Goal: Transaction & Acquisition: Purchase product/service

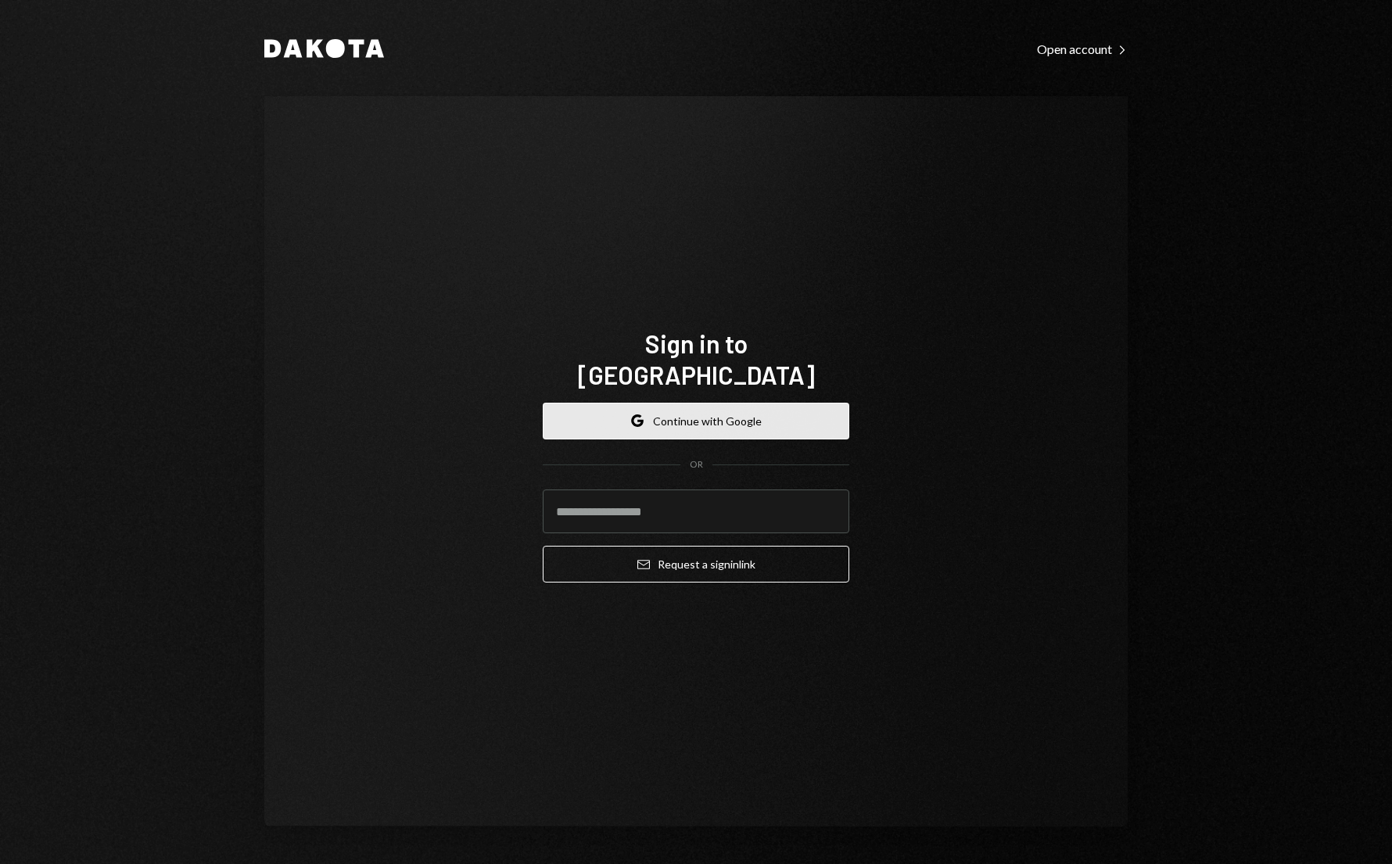
click at [639, 422] on icon "button" at bounding box center [636, 424] width 9 height 5
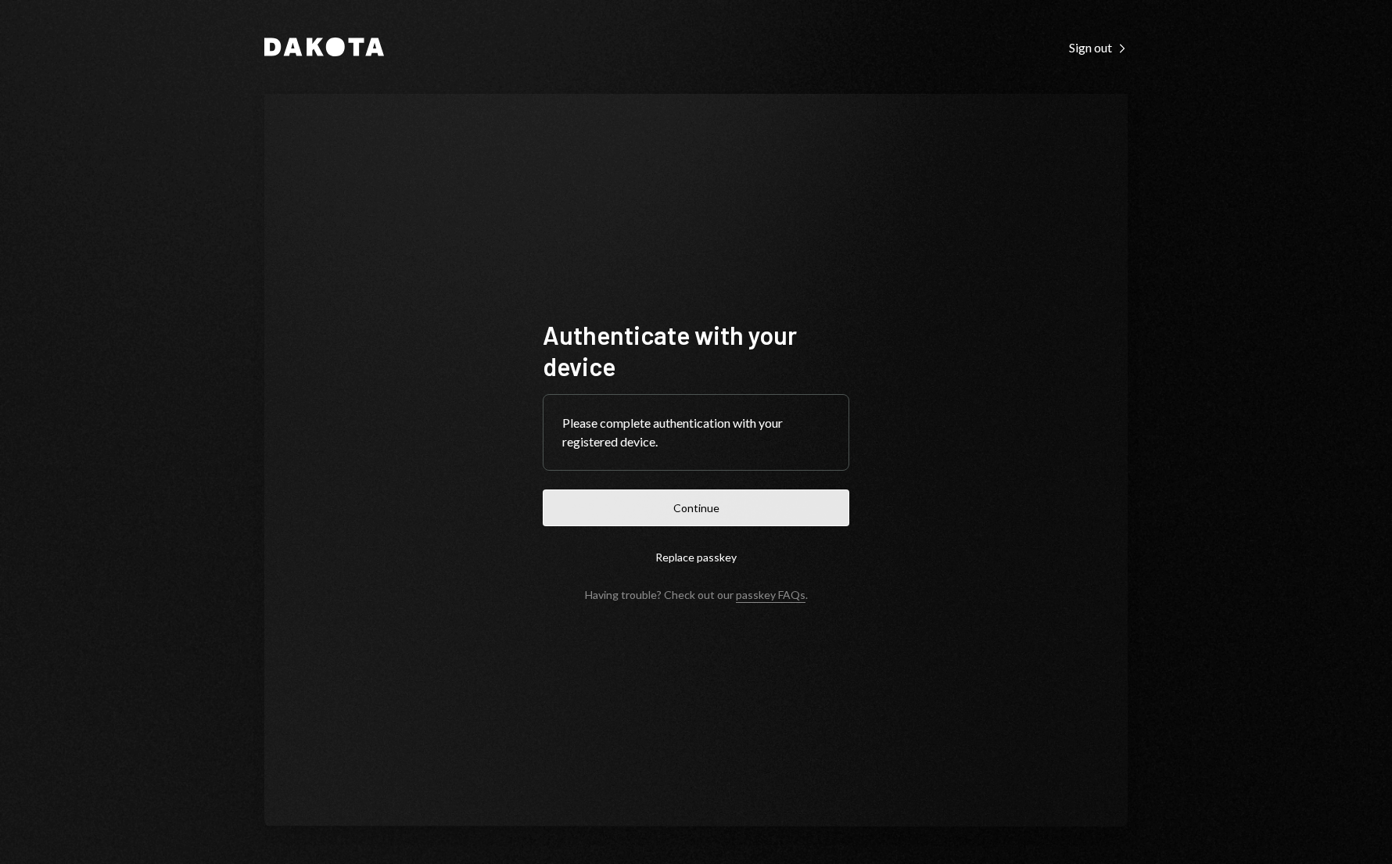
click at [680, 519] on button "Continue" at bounding box center [696, 508] width 307 height 37
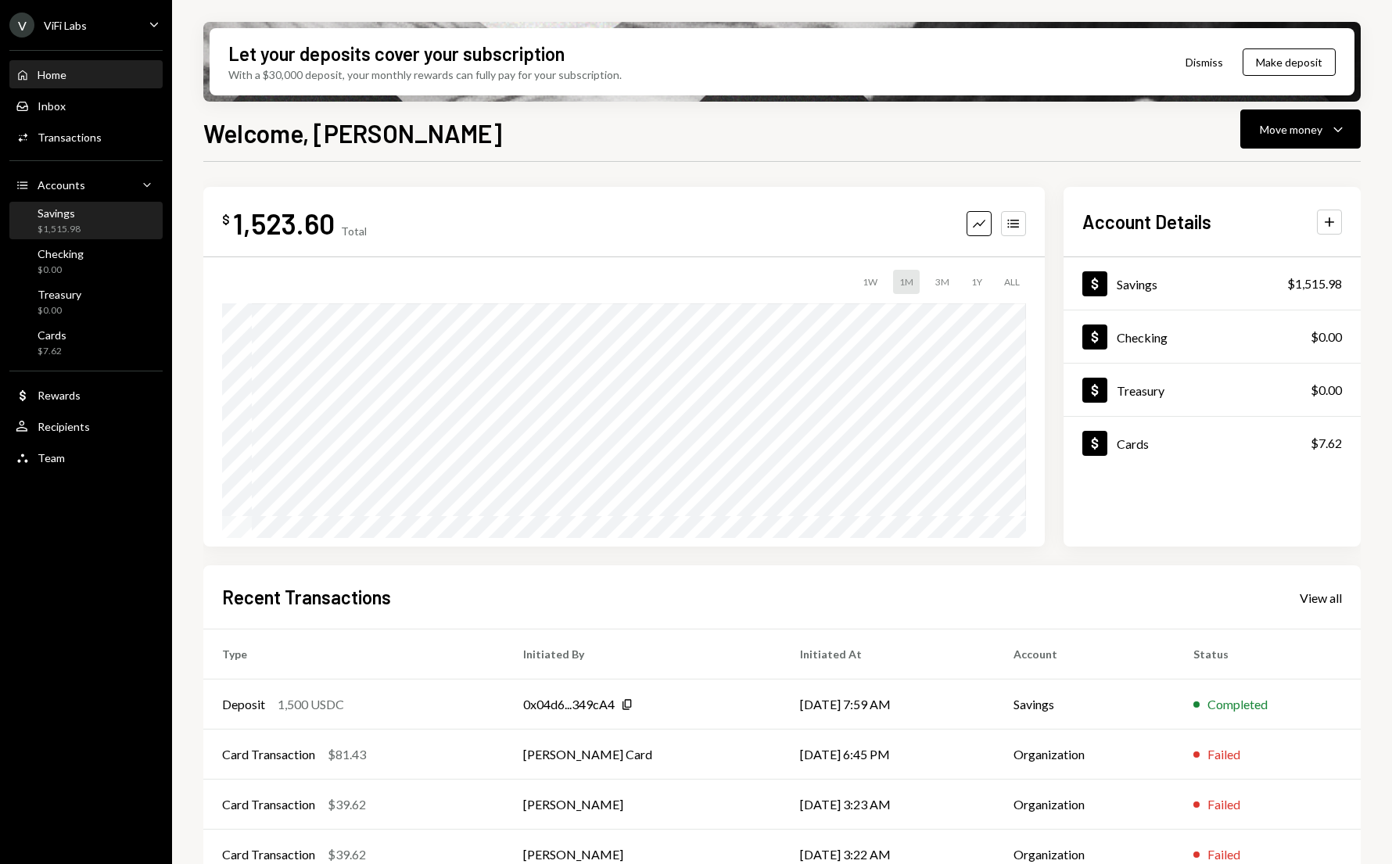
click at [61, 218] on div "Savings" at bounding box center [59, 212] width 43 height 13
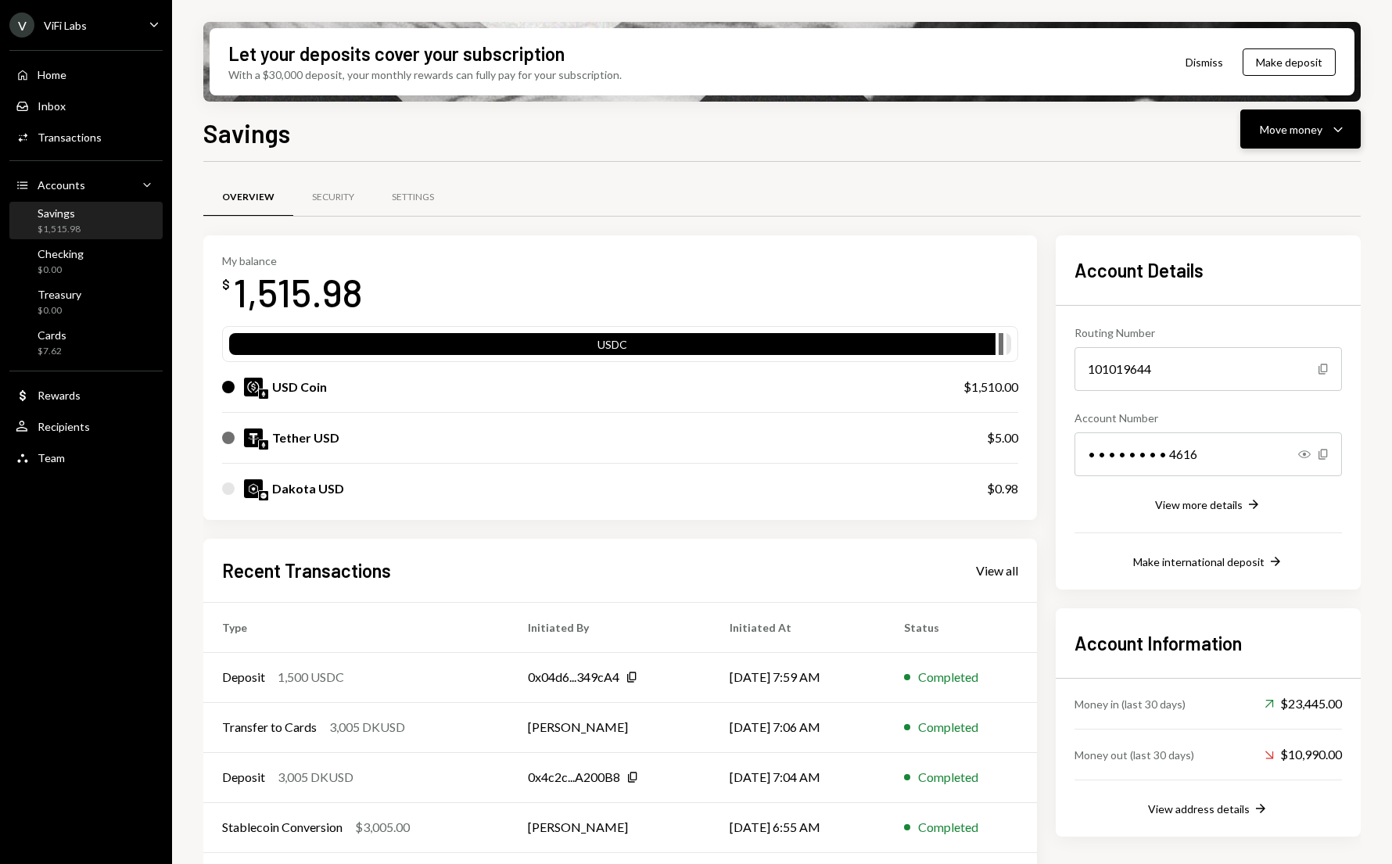
click at [1287, 131] on div "Move money" at bounding box center [1291, 129] width 63 height 16
click at [1244, 295] on div "Swap stablecoins" at bounding box center [1288, 295] width 114 height 16
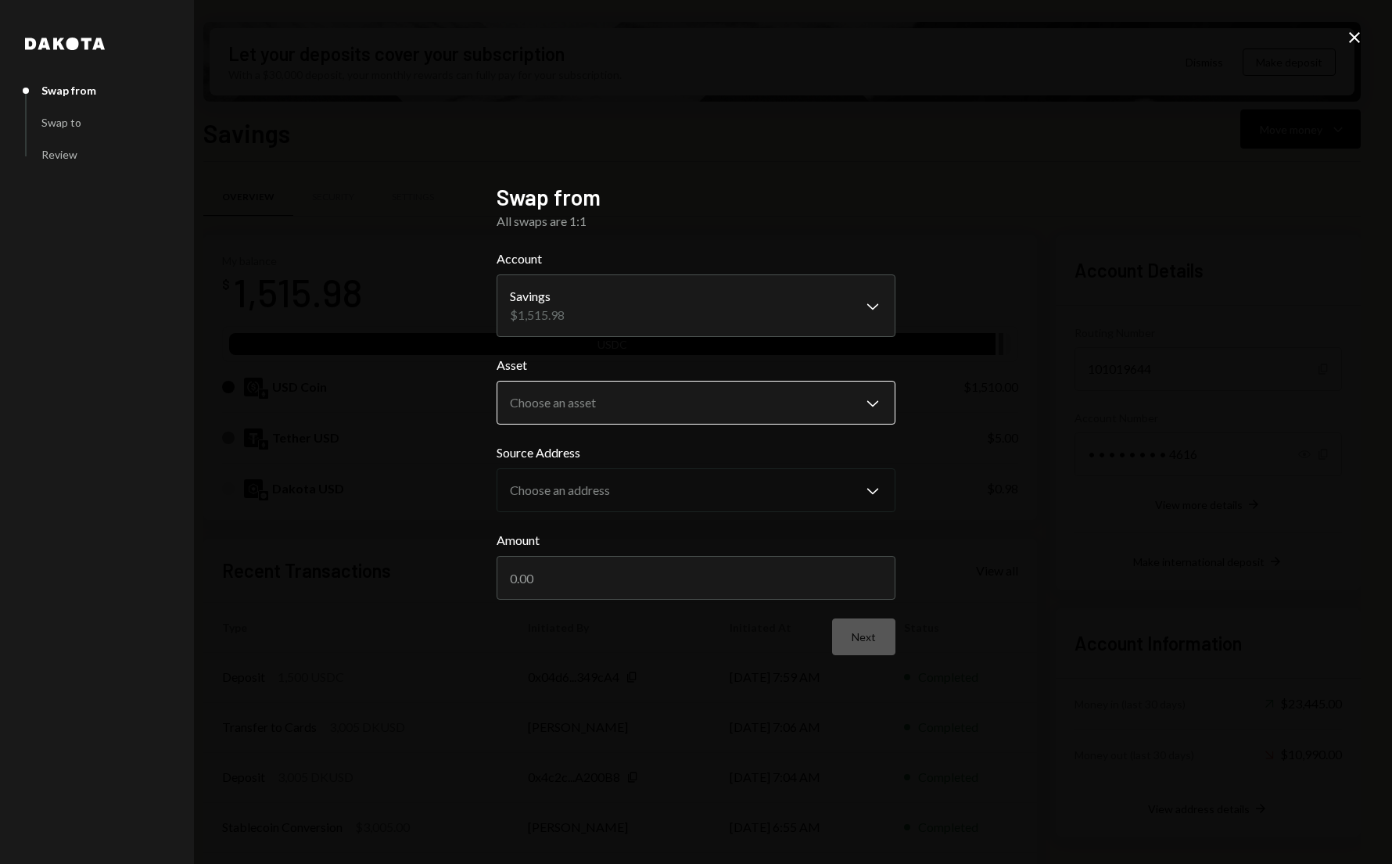
click at [572, 415] on body "V ViFi Labs Caret Down Home Home Inbox Inbox Activities Transactions Accounts A…" at bounding box center [696, 432] width 1392 height 864
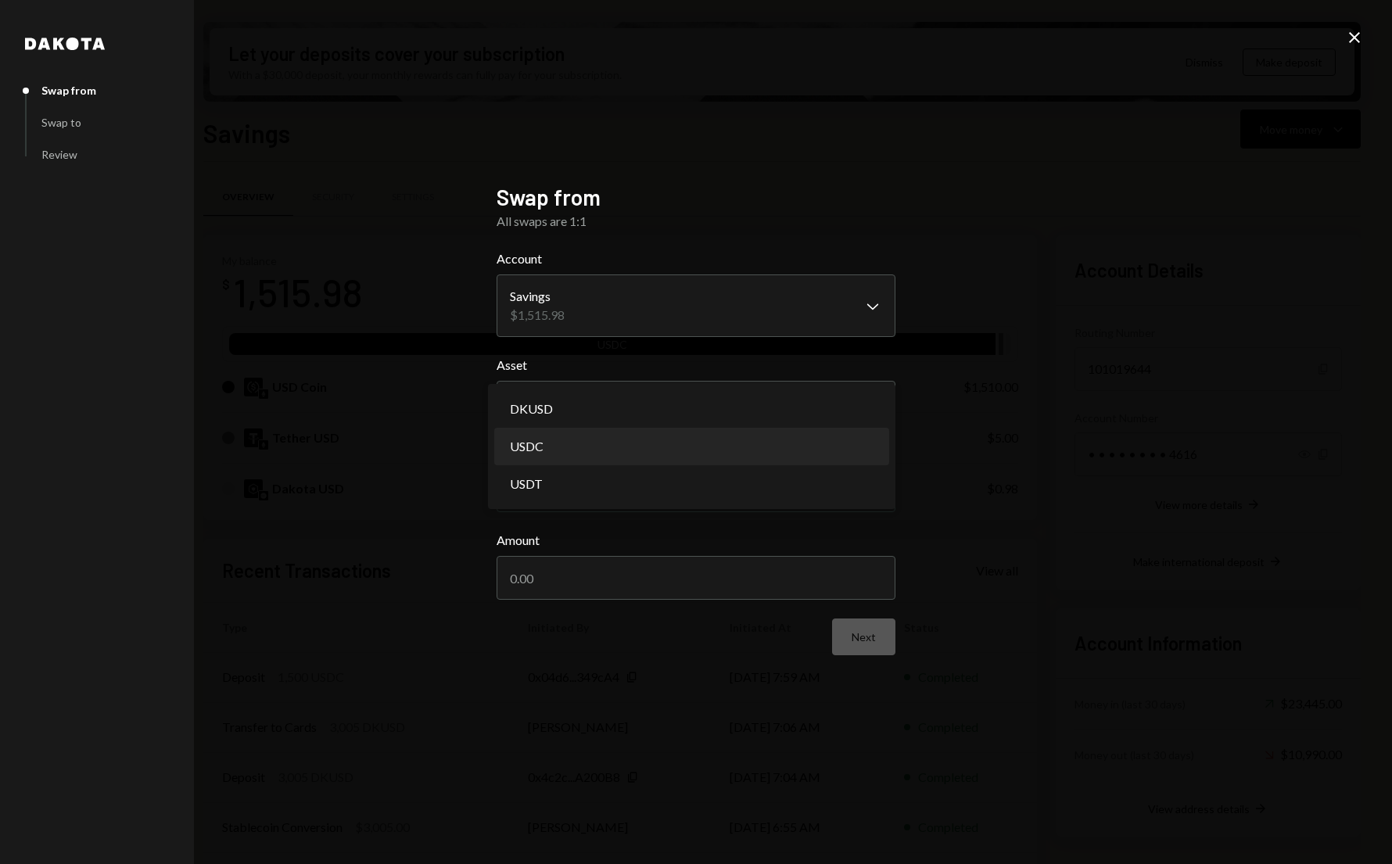
select select "****"
click at [572, 576] on input "Amount" at bounding box center [696, 578] width 399 height 44
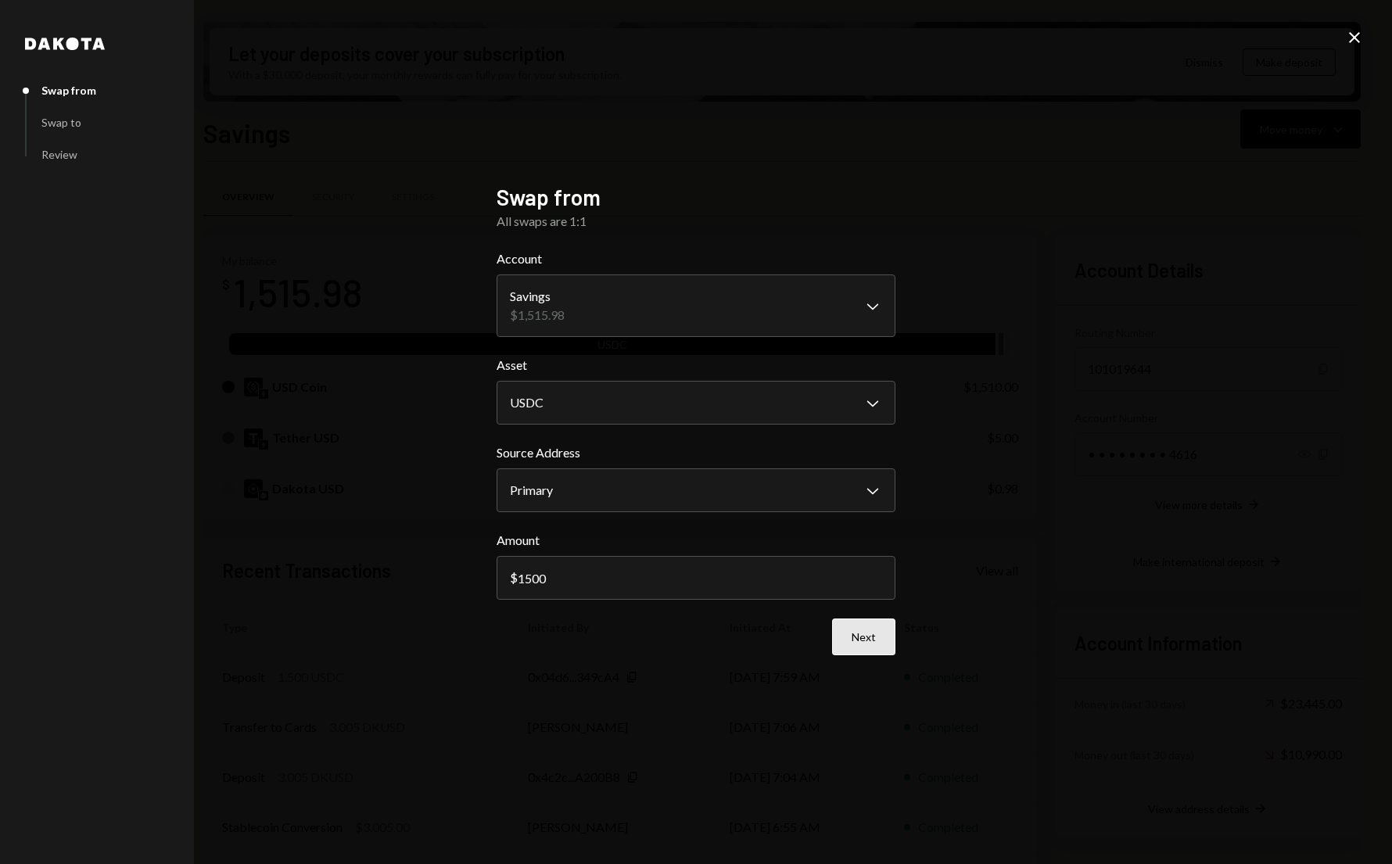
type input "1500"
click at [863, 636] on button "Next" at bounding box center [863, 637] width 63 height 37
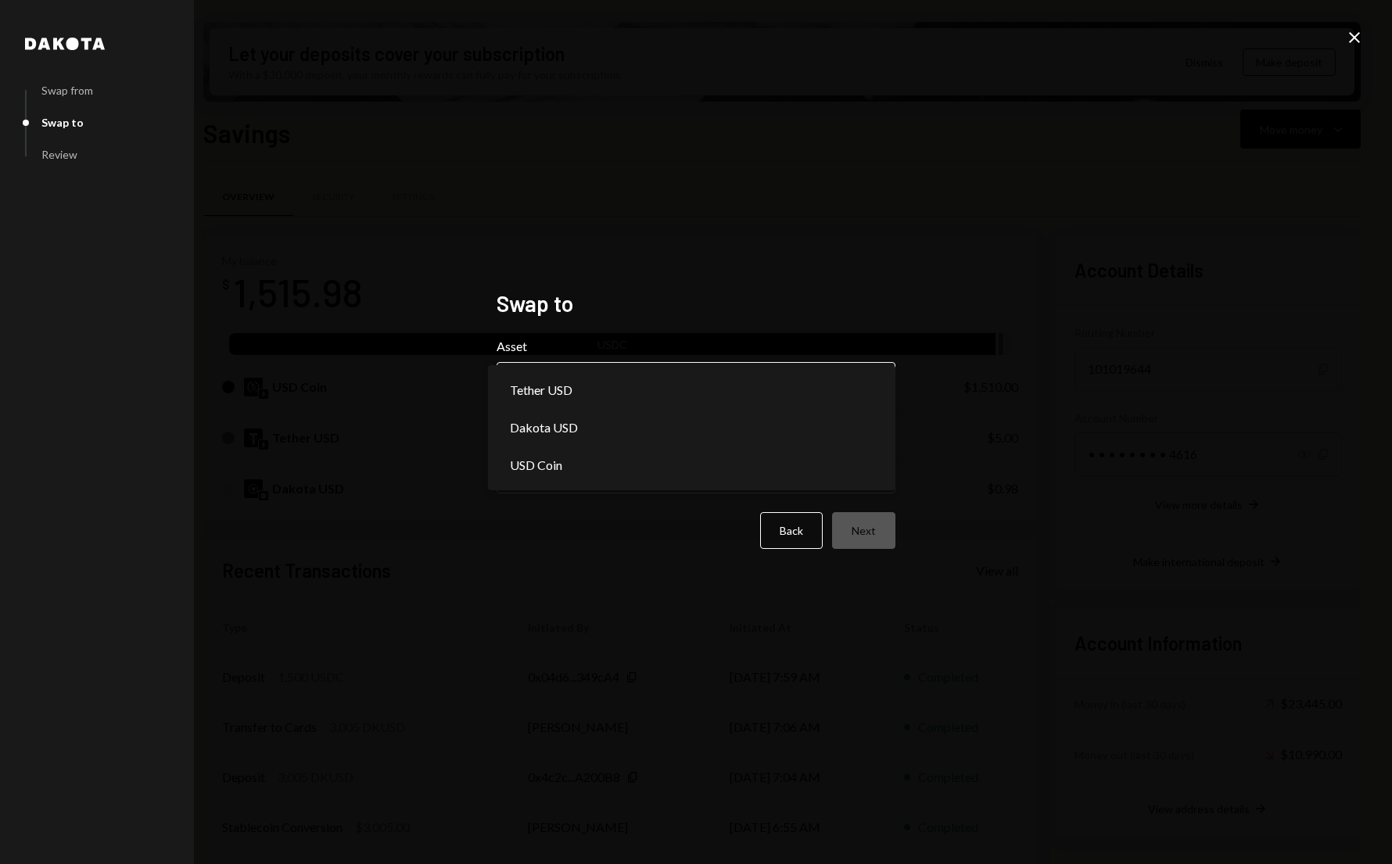
click at [574, 389] on body "V ViFi Labs Caret Down Home Home Inbox Inbox Activities Transactions Accounts A…" at bounding box center [696, 432] width 1392 height 864
select select "*****"
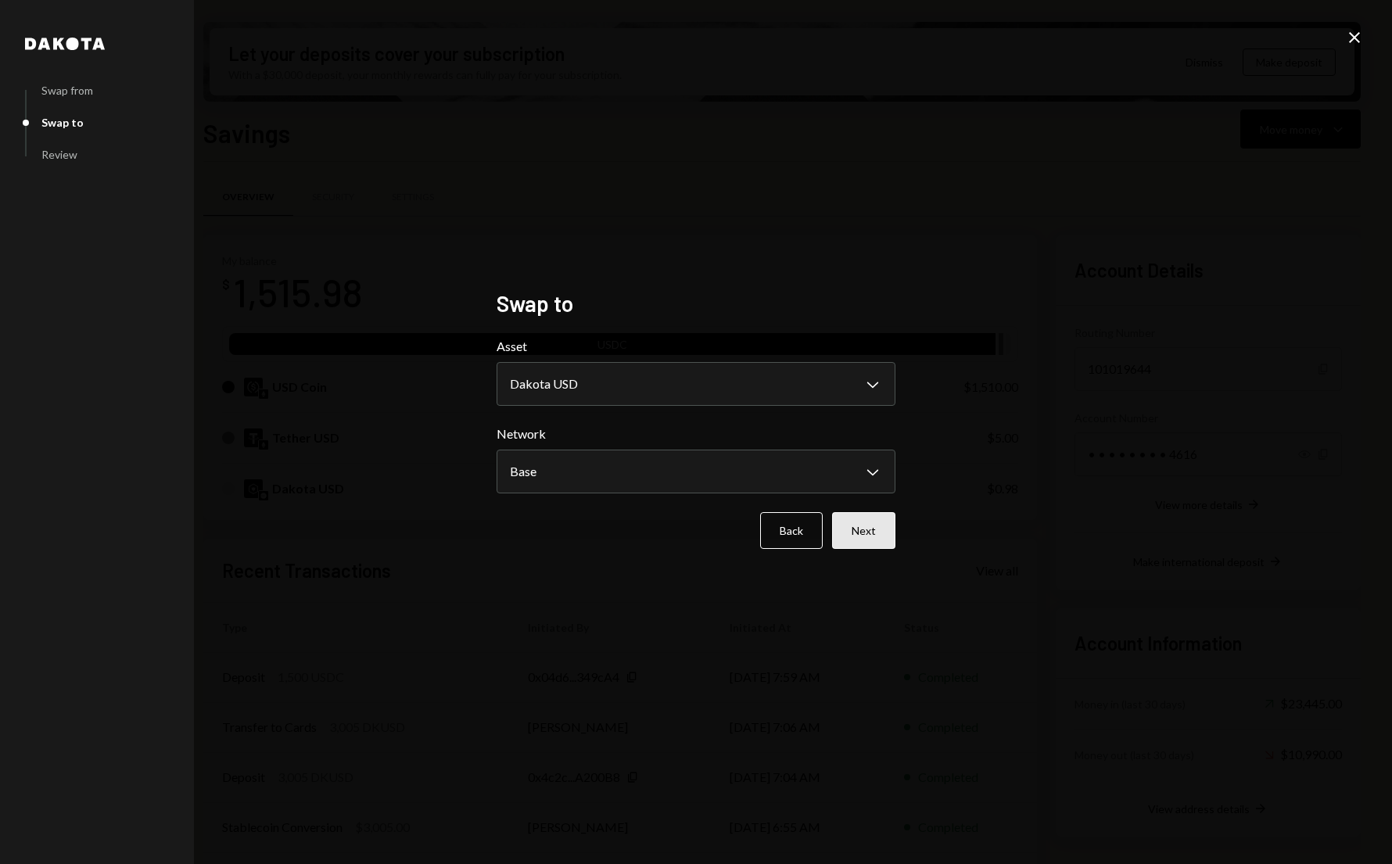
click at [877, 536] on button "Next" at bounding box center [863, 530] width 63 height 37
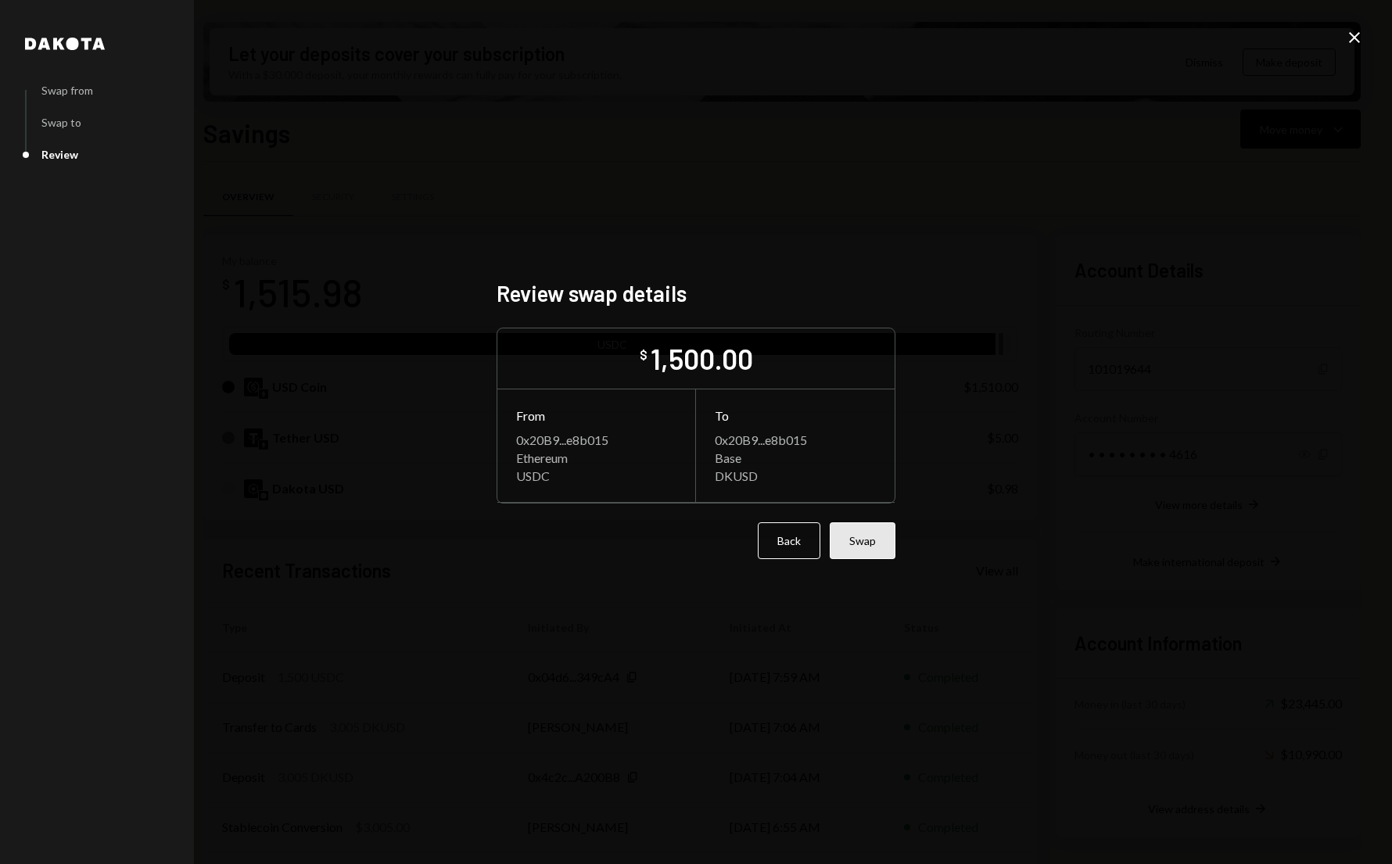
click at [851, 537] on button "Swap" at bounding box center [863, 540] width 66 height 37
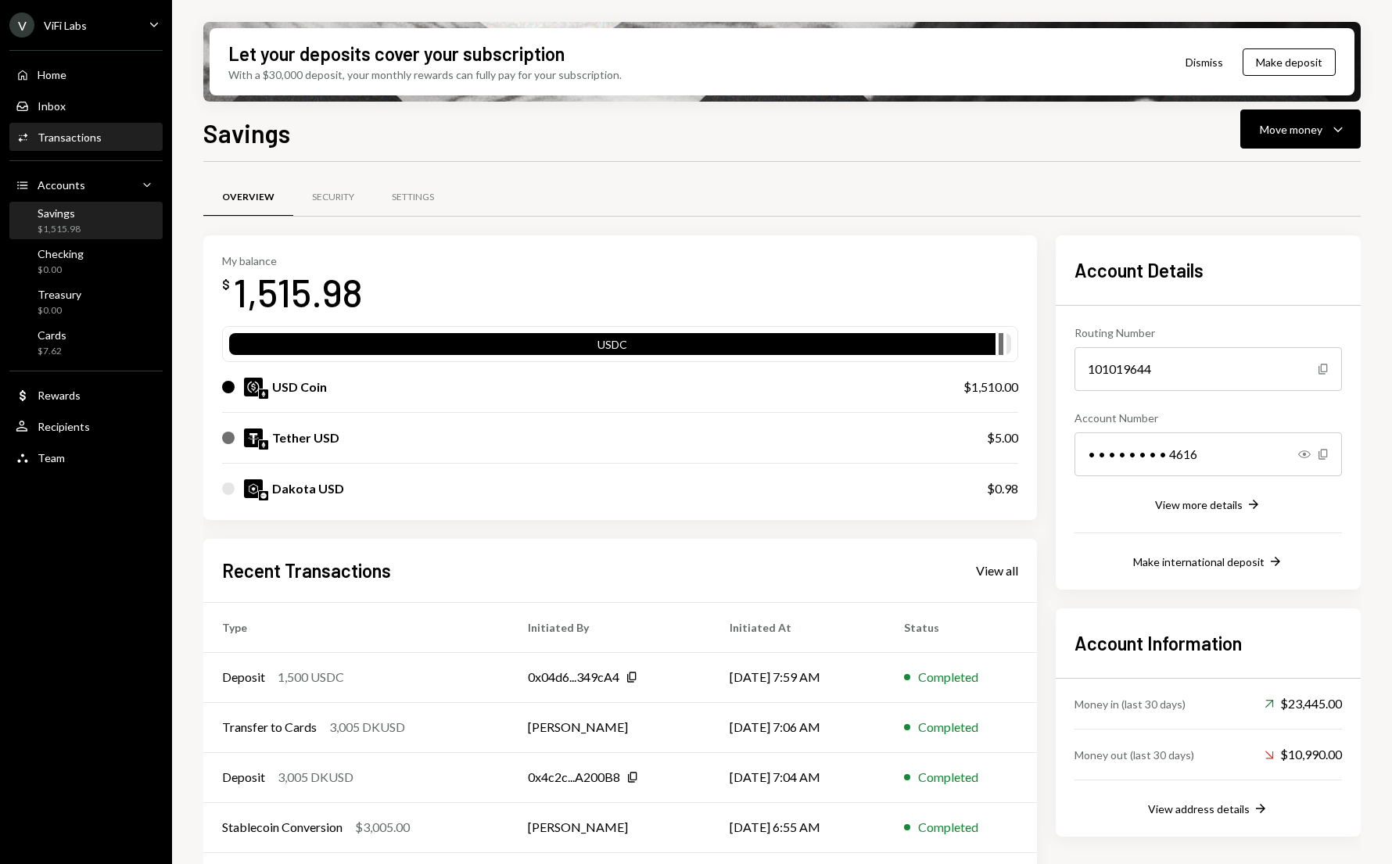
click at [59, 135] on div "Transactions" at bounding box center [70, 137] width 64 height 13
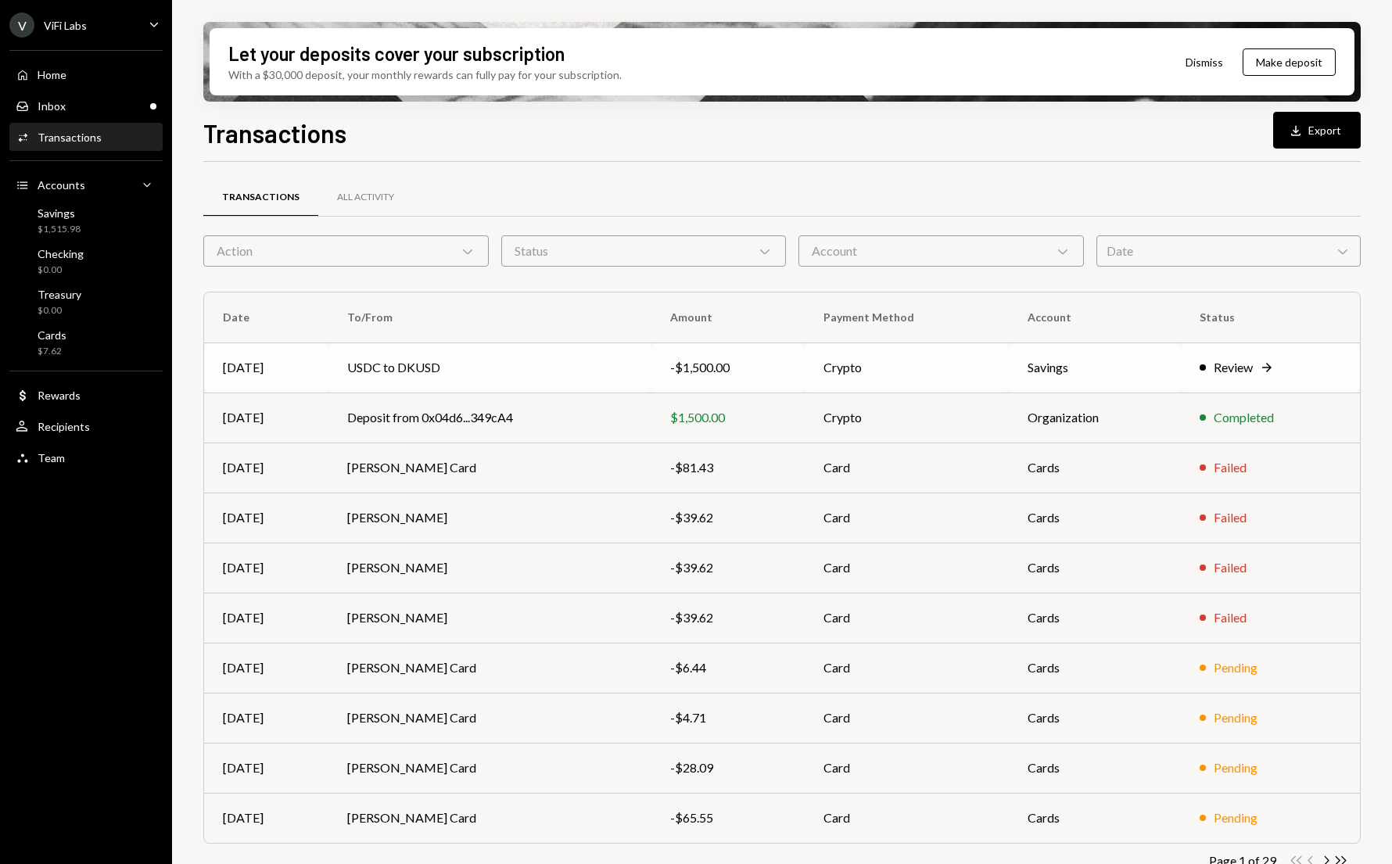
click at [469, 368] on td "USDC to DKUSD" at bounding box center [489, 368] width 323 height 50
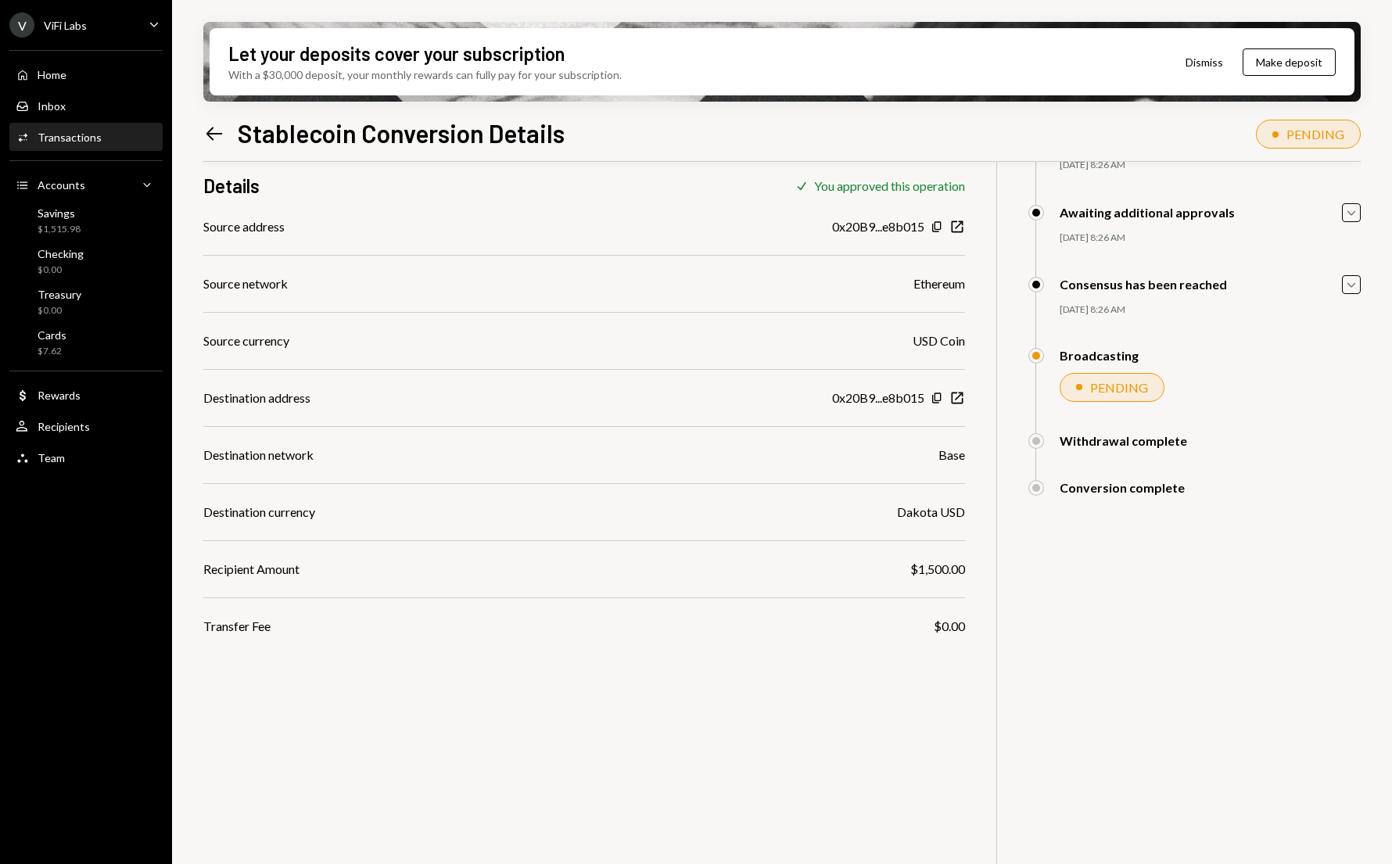
scroll to position [125, 0]
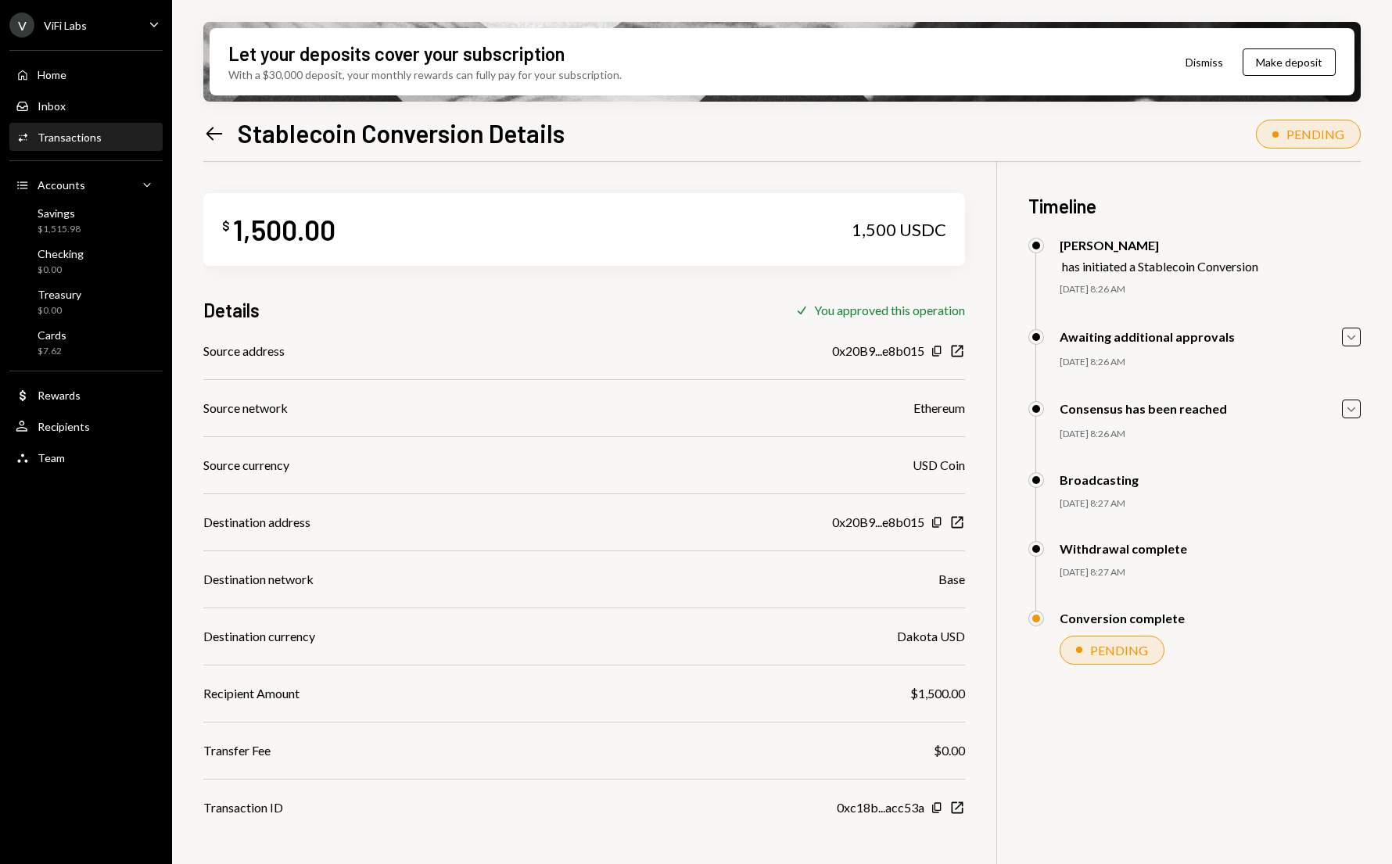
scroll to position [125, 0]
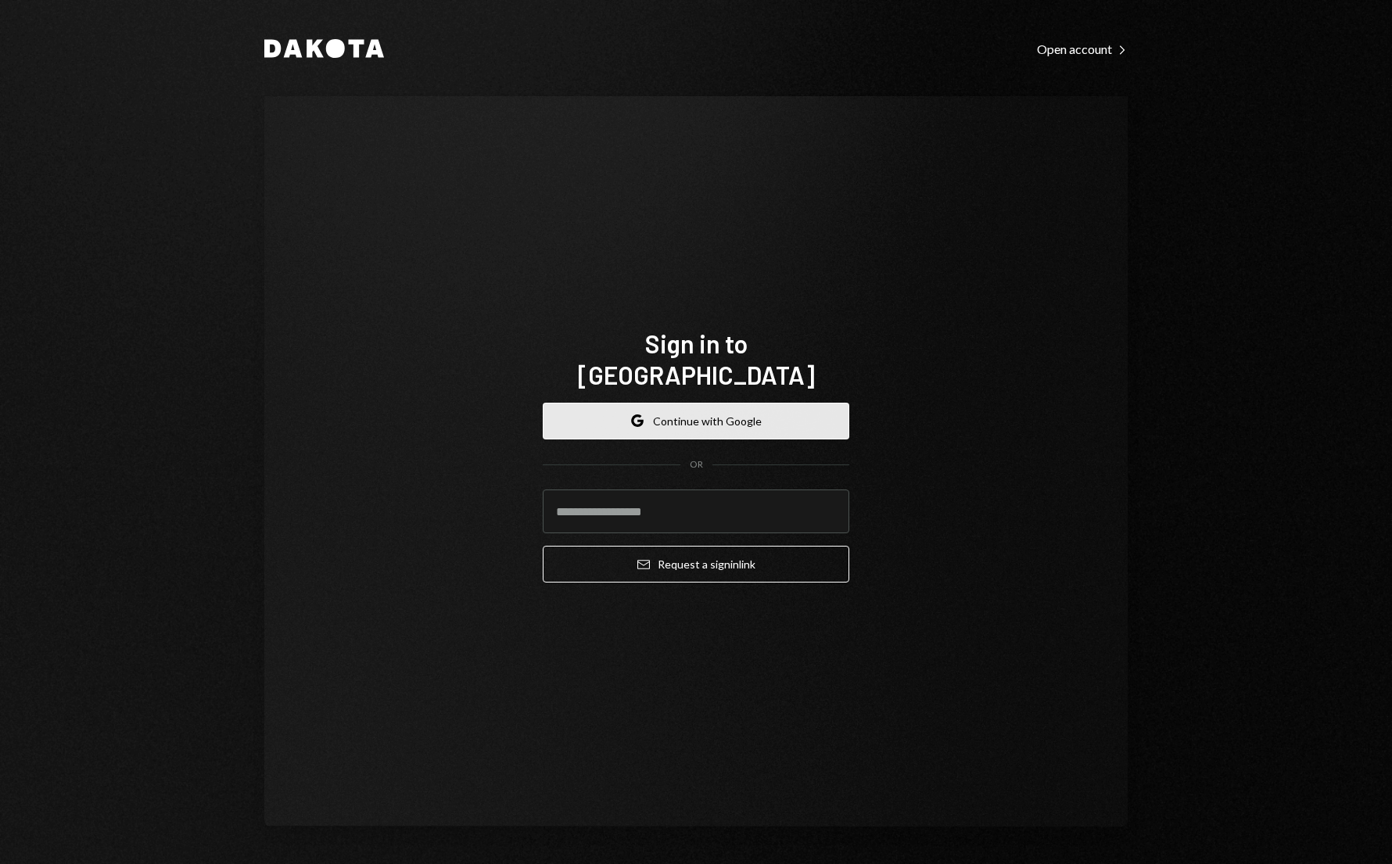
click at [643, 420] on icon "button" at bounding box center [640, 422] width 6 height 5
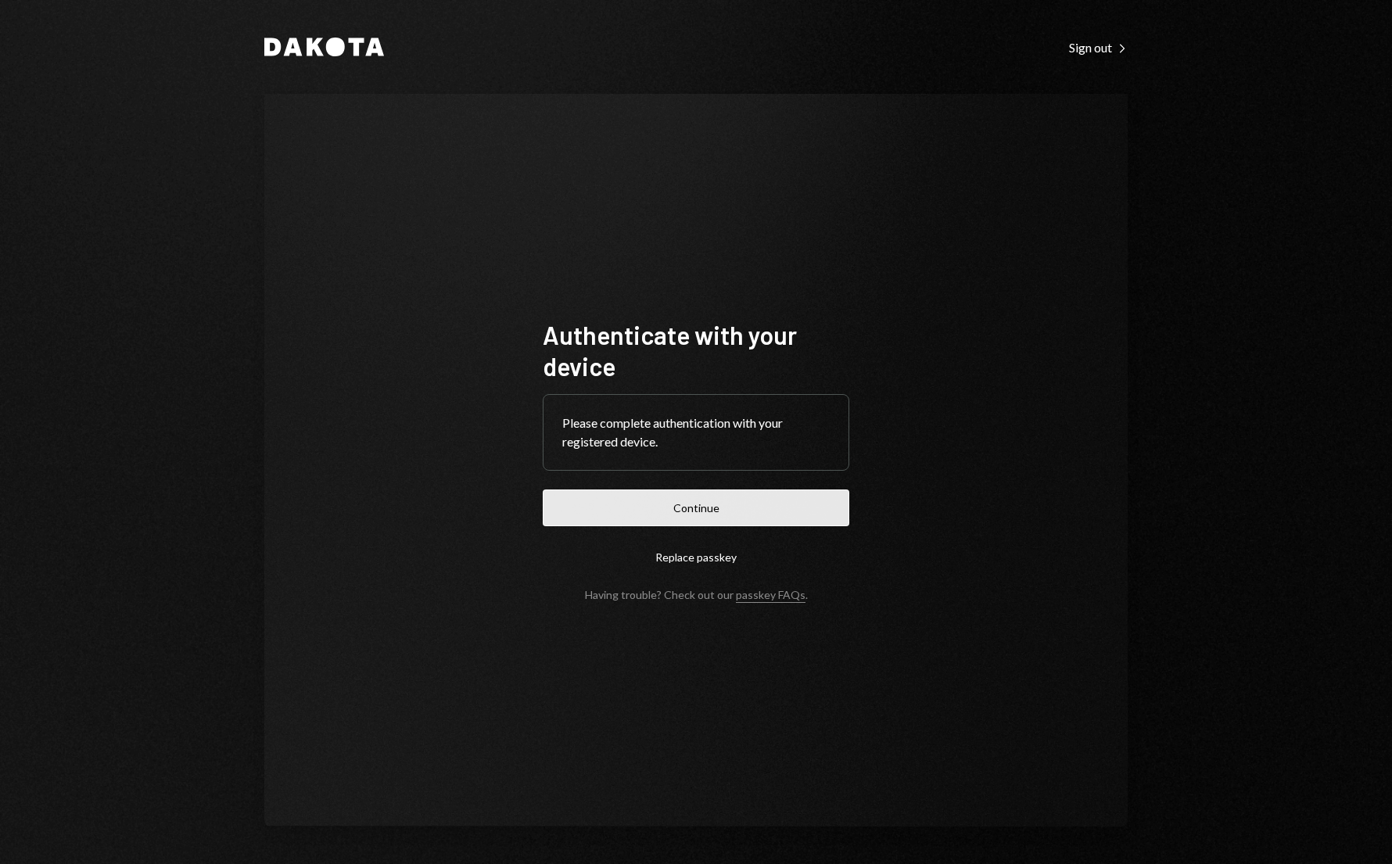
click at [648, 509] on button "Continue" at bounding box center [696, 508] width 307 height 37
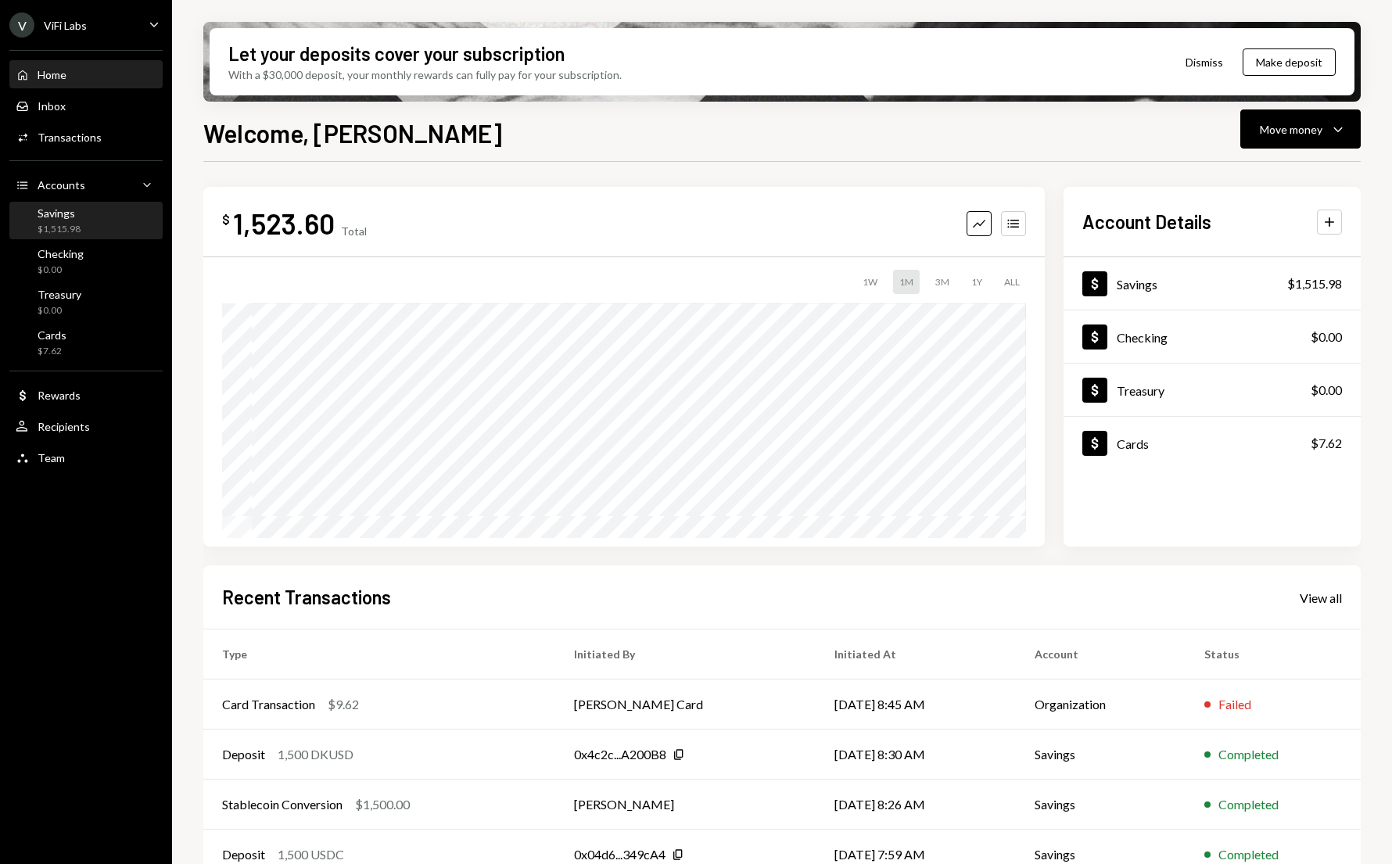
click at [44, 225] on div "$1,515.98" at bounding box center [59, 229] width 43 height 13
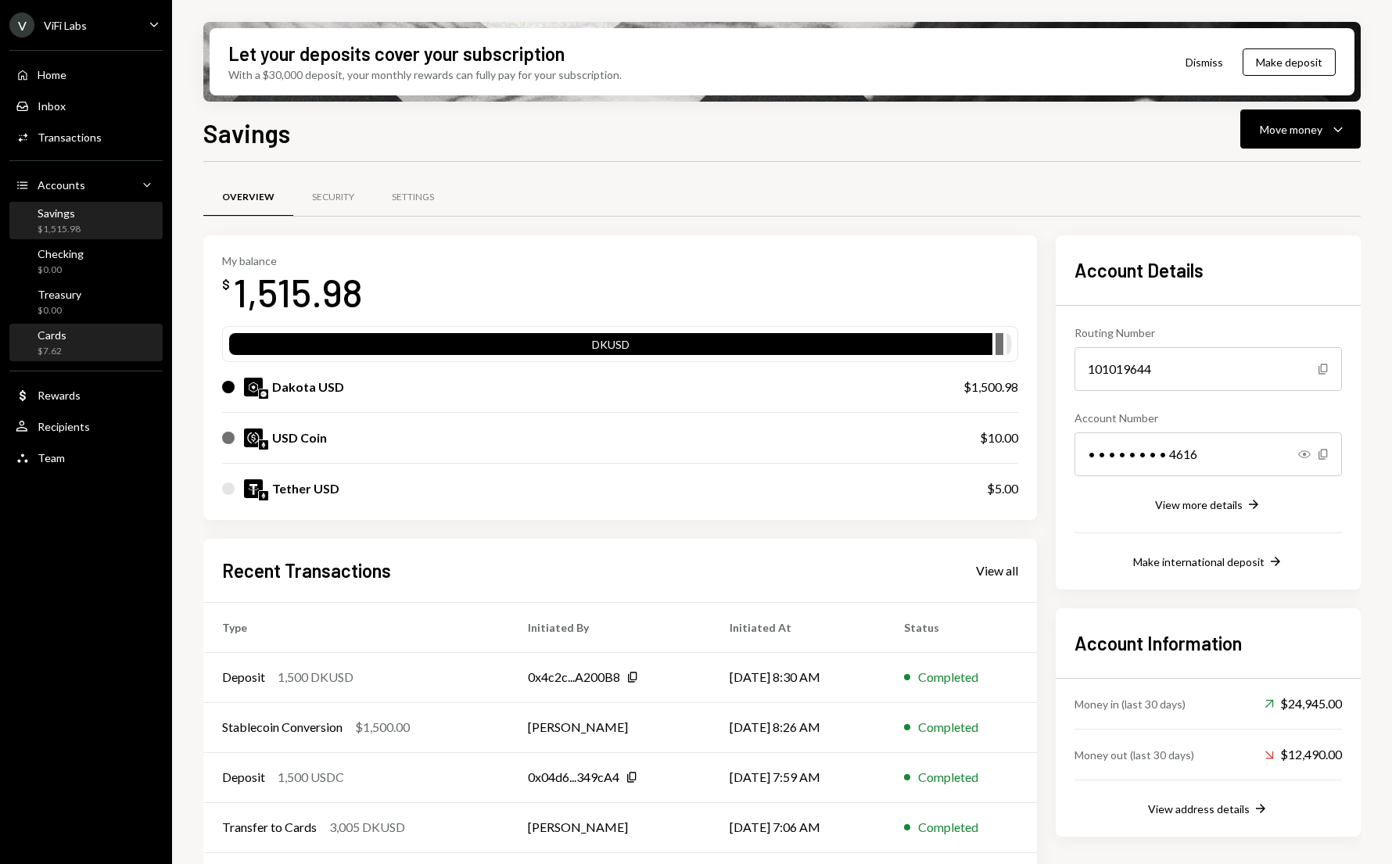
click at [59, 350] on div "$7.62" at bounding box center [52, 351] width 29 height 13
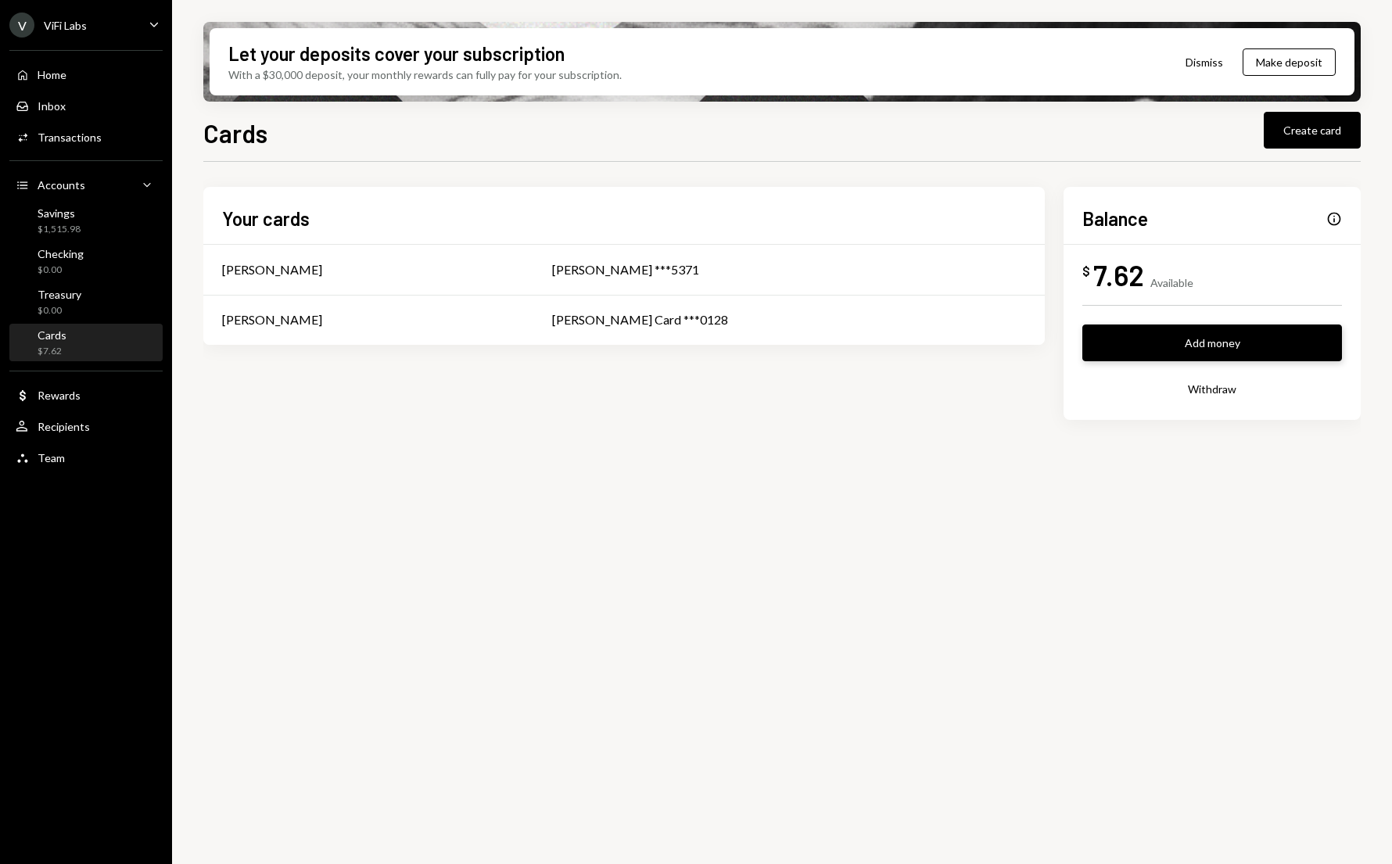
click at [1198, 348] on button "Add money" at bounding box center [1212, 343] width 260 height 37
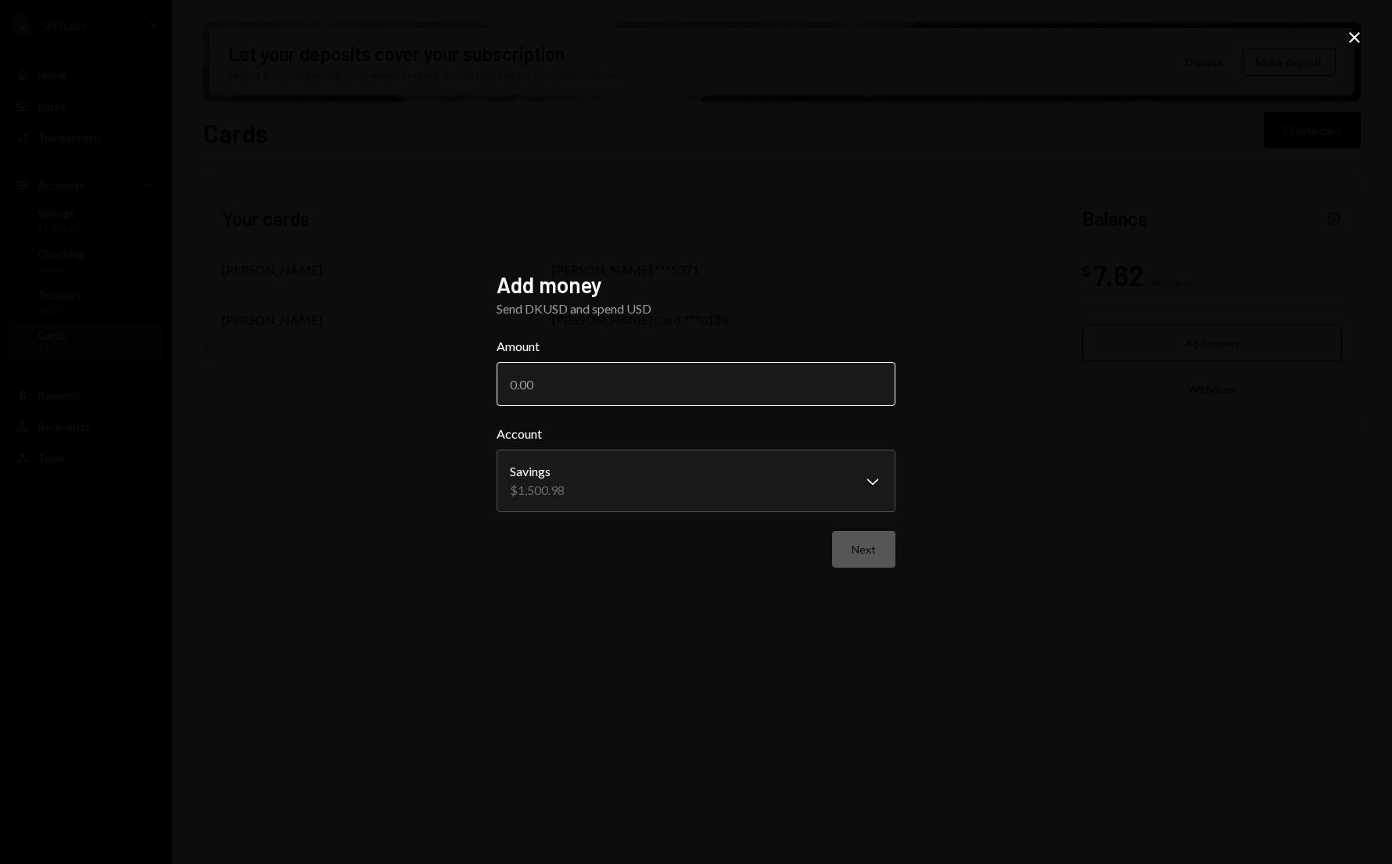
click at [626, 382] on input "Amount" at bounding box center [696, 384] width 399 height 44
type input "1500"
click at [867, 550] on button "Next" at bounding box center [863, 549] width 63 height 37
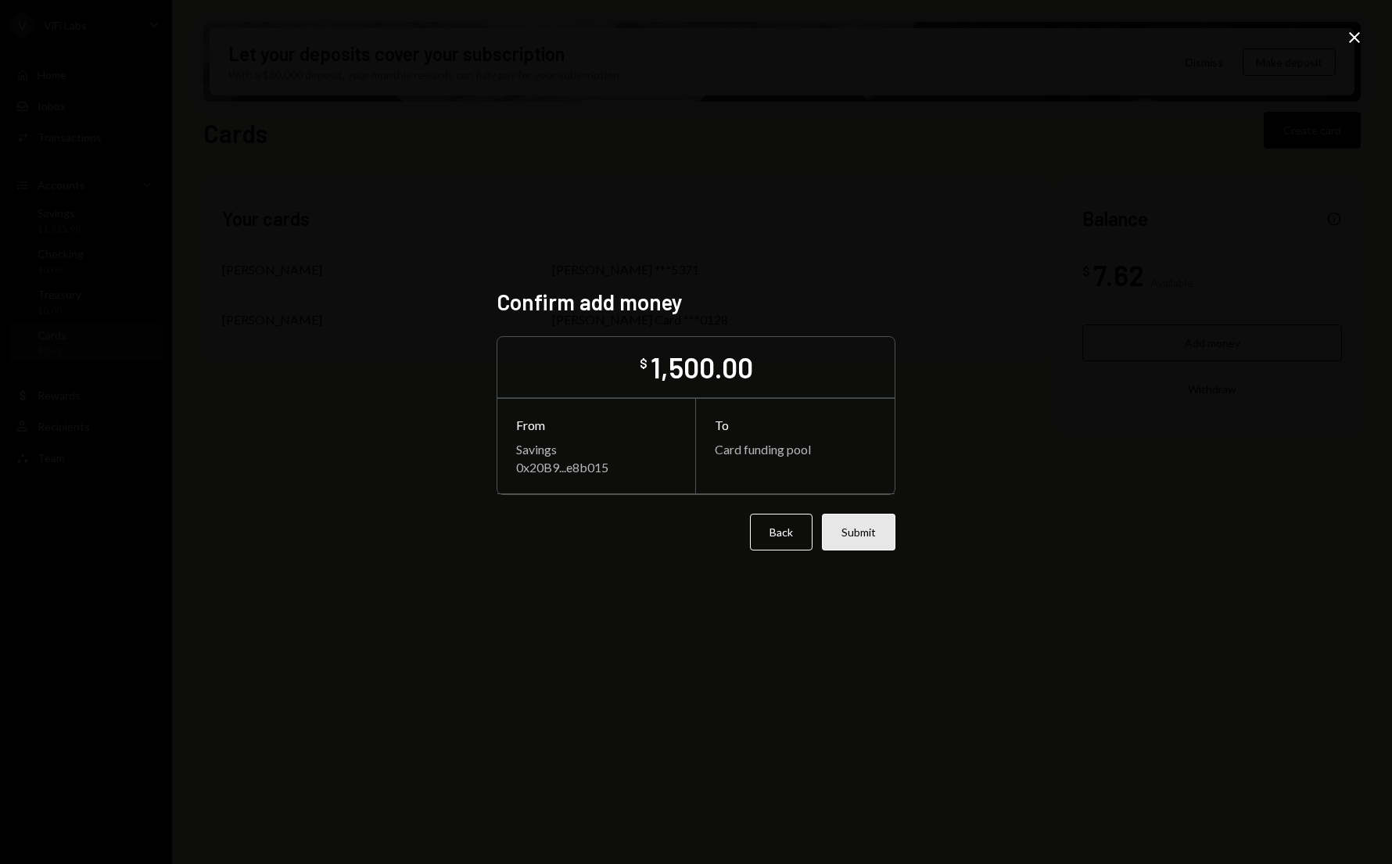
click at [859, 543] on button "Submit" at bounding box center [859, 532] width 74 height 37
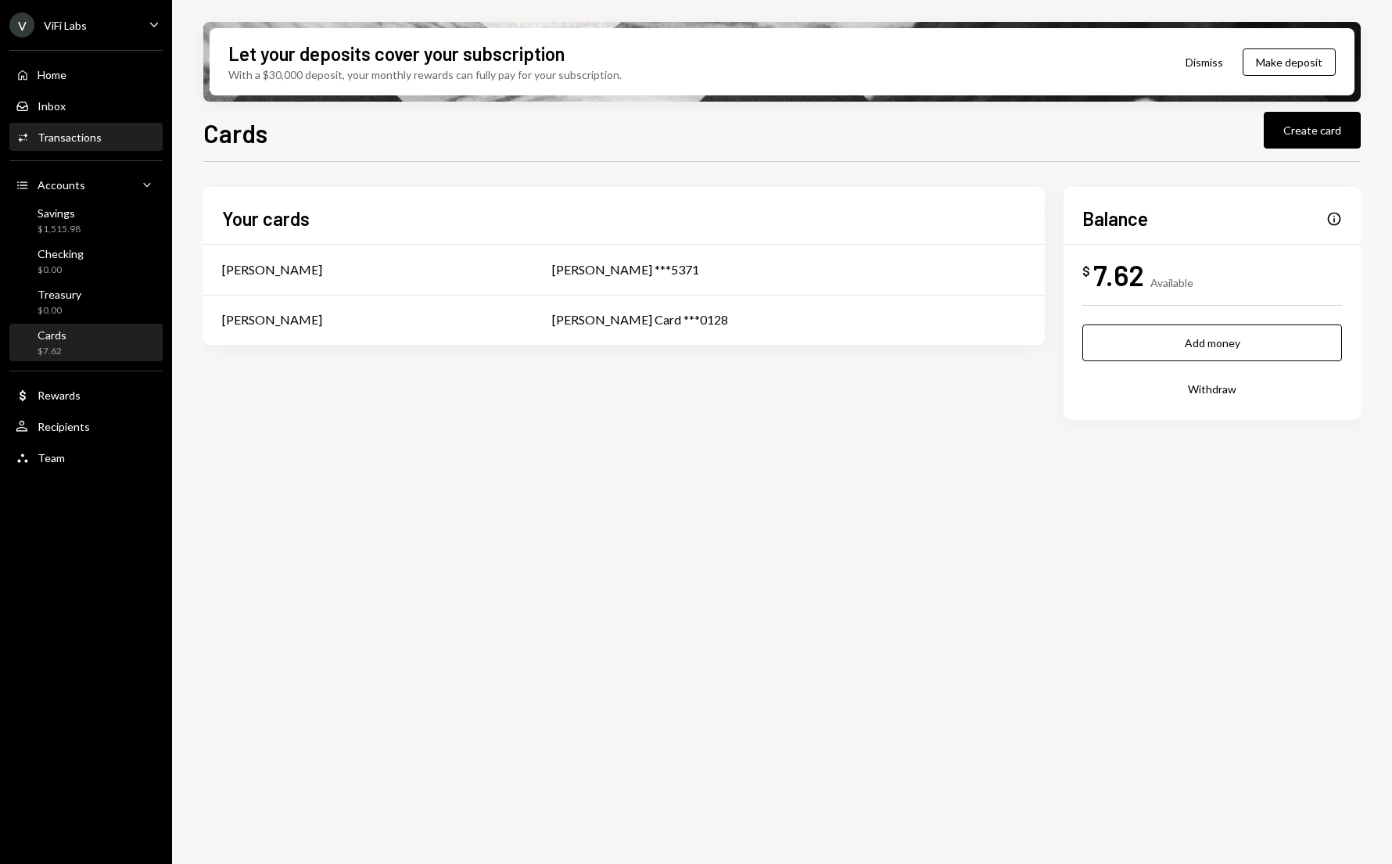
click at [50, 138] on div "Transactions" at bounding box center [70, 137] width 64 height 13
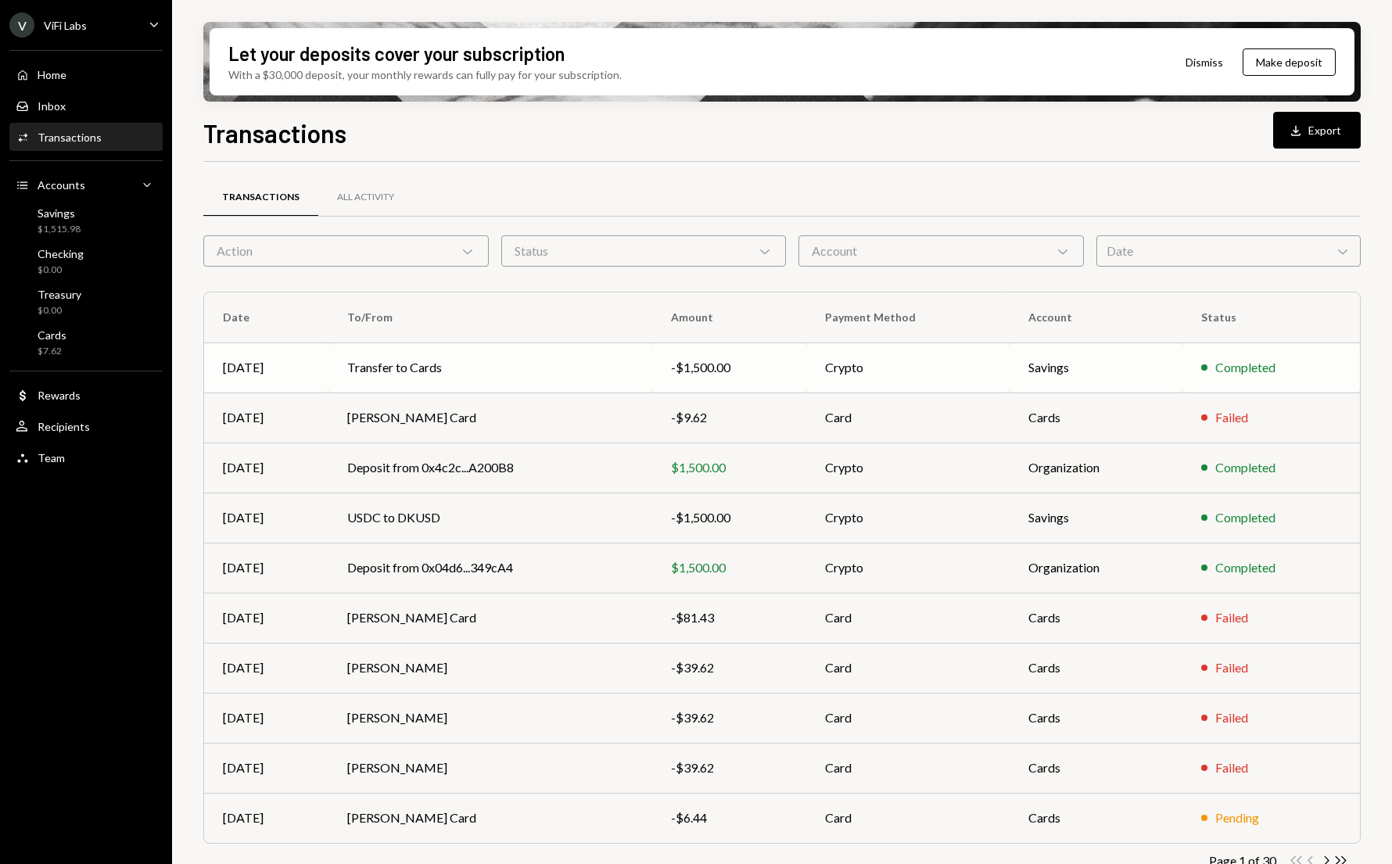
click at [548, 375] on td "Transfer to Cards" at bounding box center [490, 368] width 324 height 50
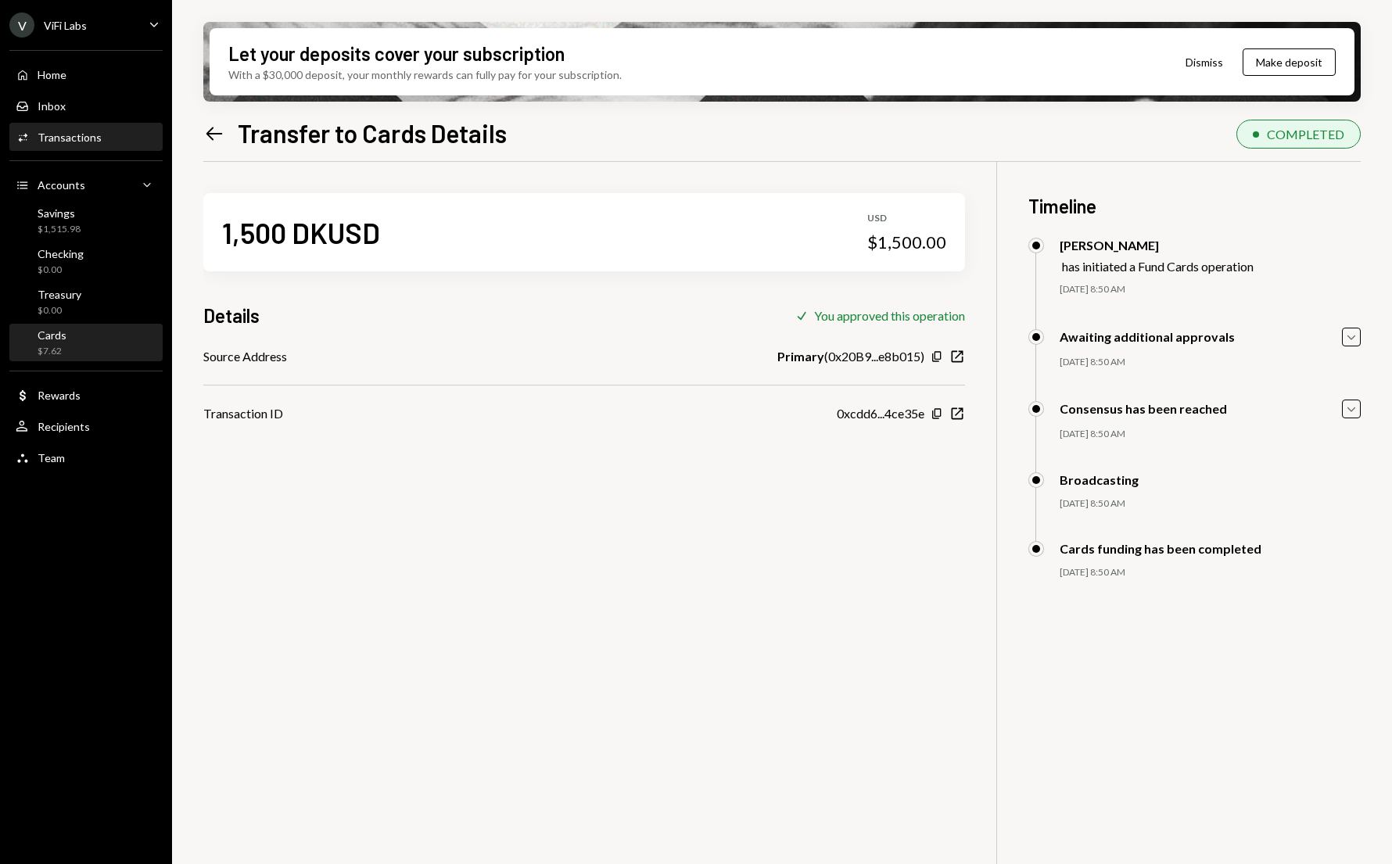
click at [60, 349] on div "$7.62" at bounding box center [52, 351] width 29 height 13
